Goal: Task Accomplishment & Management: Manage account settings

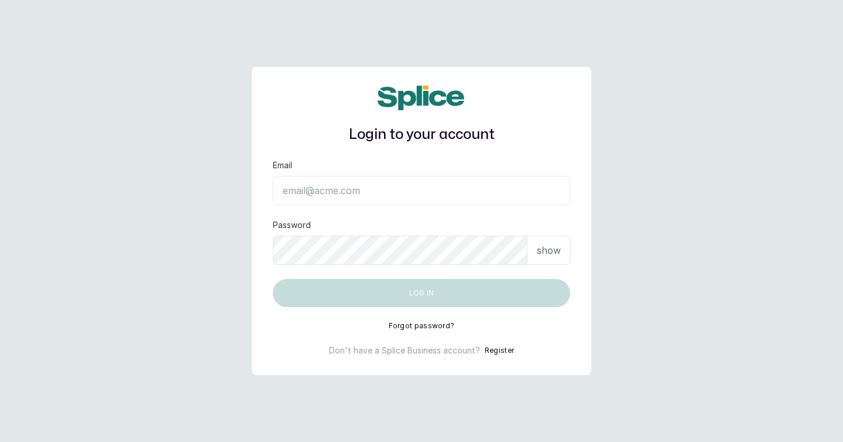
click at [326, 199] on input "Email" at bounding box center [421, 190] width 297 height 29
type input "[EMAIL_ADDRESS][PERSON_NAME][DOMAIN_NAME]"
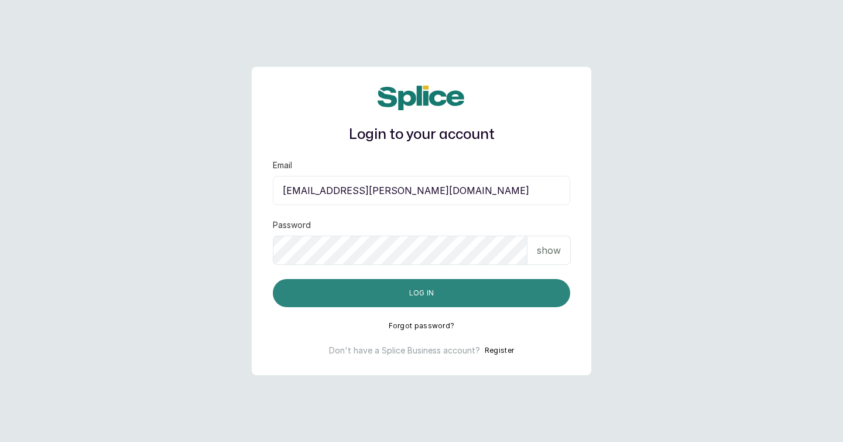
click at [444, 295] on button "Log in" at bounding box center [421, 293] width 297 height 28
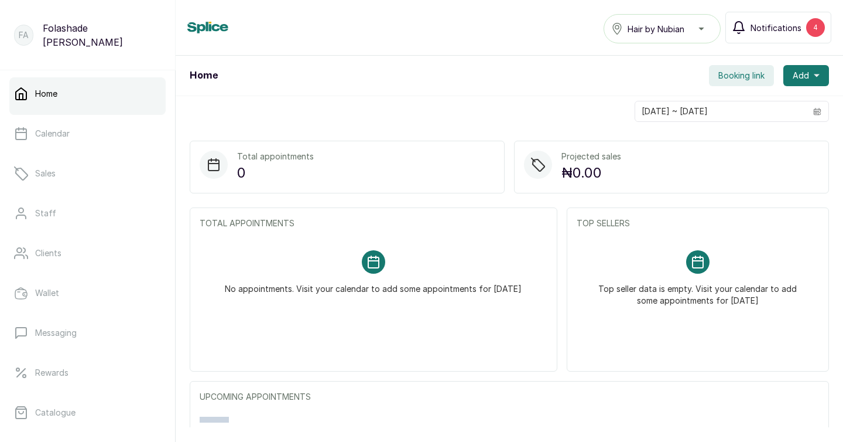
click at [788, 36] on button "Notifications 4" at bounding box center [779, 28] width 106 height 32
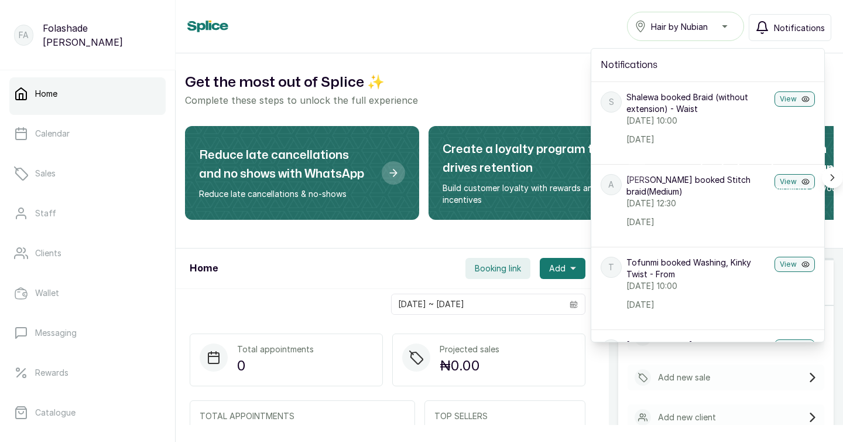
click at [434, 72] on h2 "Get the most out of Splice ✨" at bounding box center [509, 82] width 649 height 21
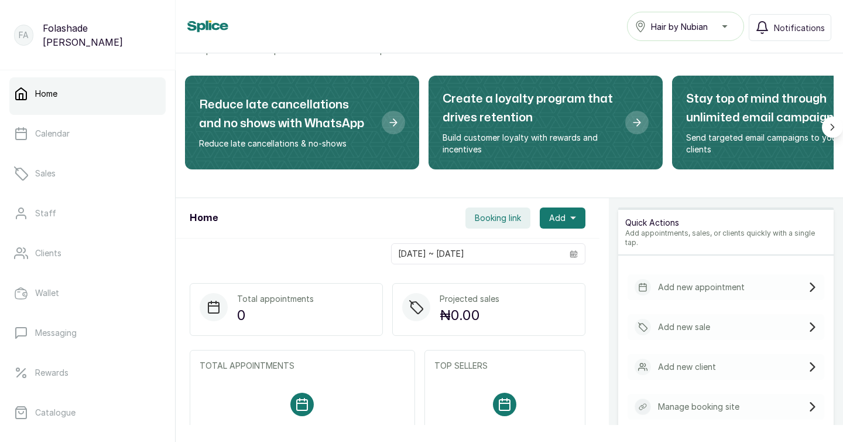
scroll to position [28, 0]
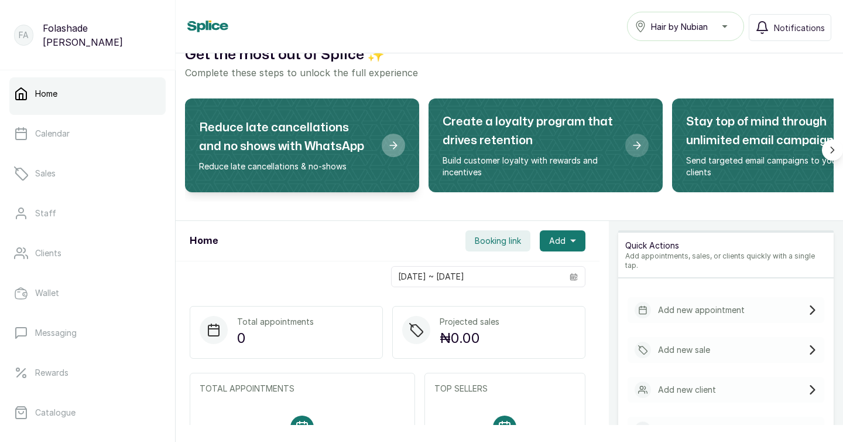
click at [391, 144] on icon "Reduce late cancellations and no shows with WhatsApp" at bounding box center [394, 145] width 12 height 12
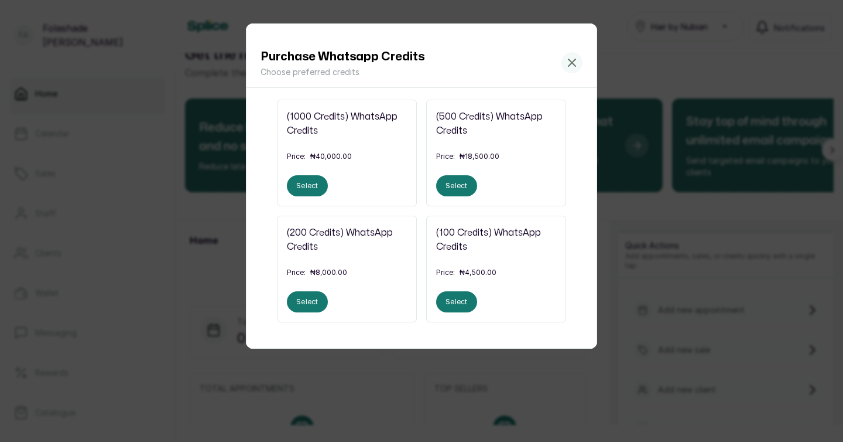
click at [645, 229] on div "Purchase Whatsapp Credits Choose preferred credits (1000 Credits) WhatsApp Cred…" at bounding box center [421, 221] width 843 height 442
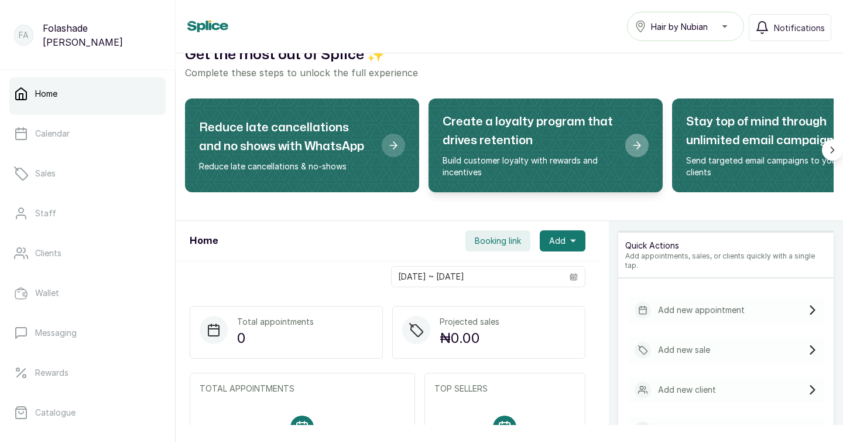
click at [644, 146] on div "Create a loyalty program that drives retention" at bounding box center [636, 145] width 23 height 23
